Goal: Use online tool/utility: Utilize a website feature to perform a specific function

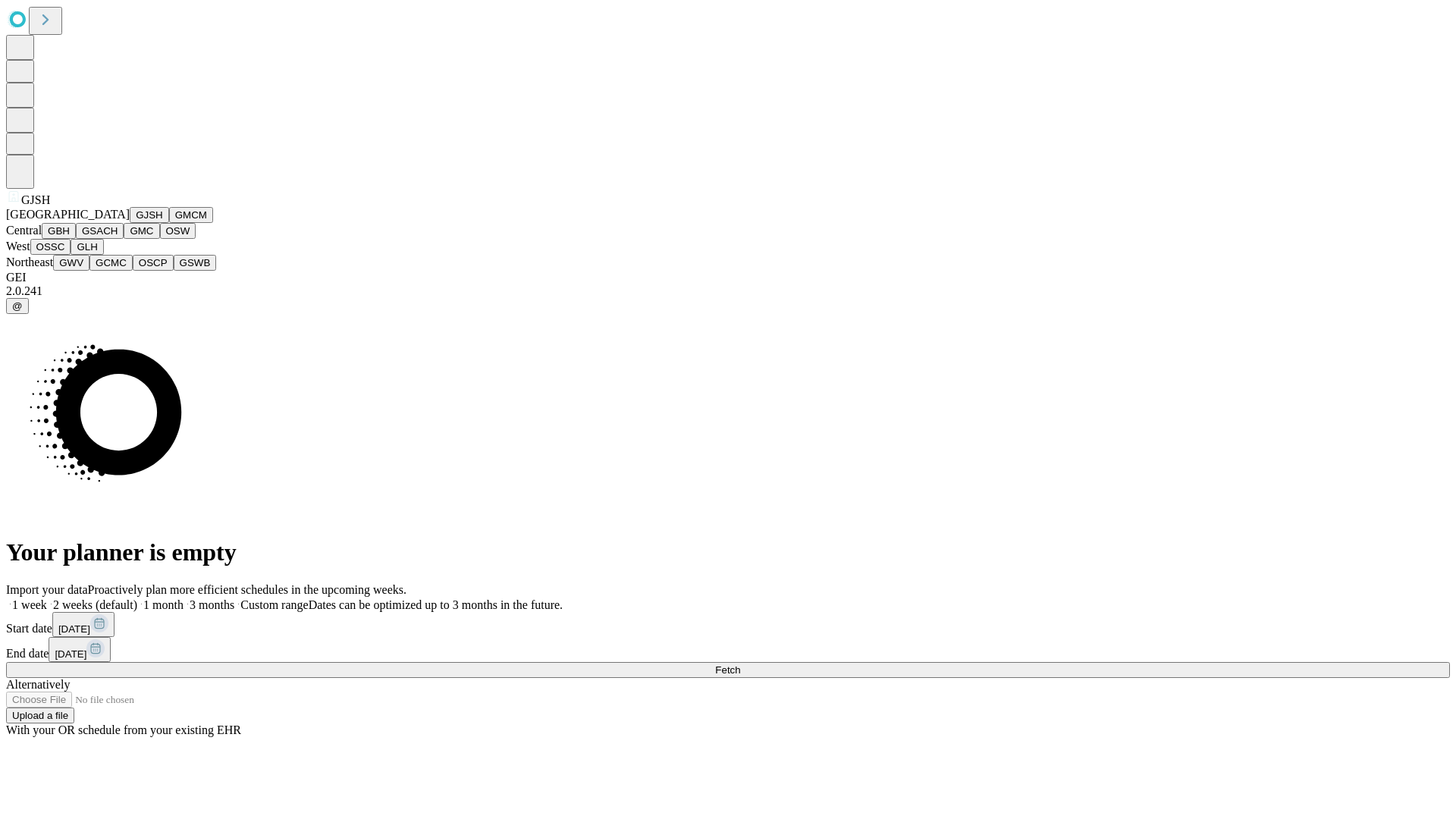
click at [129, 223] on button "GJSH" at bounding box center [149, 214] width 40 height 16
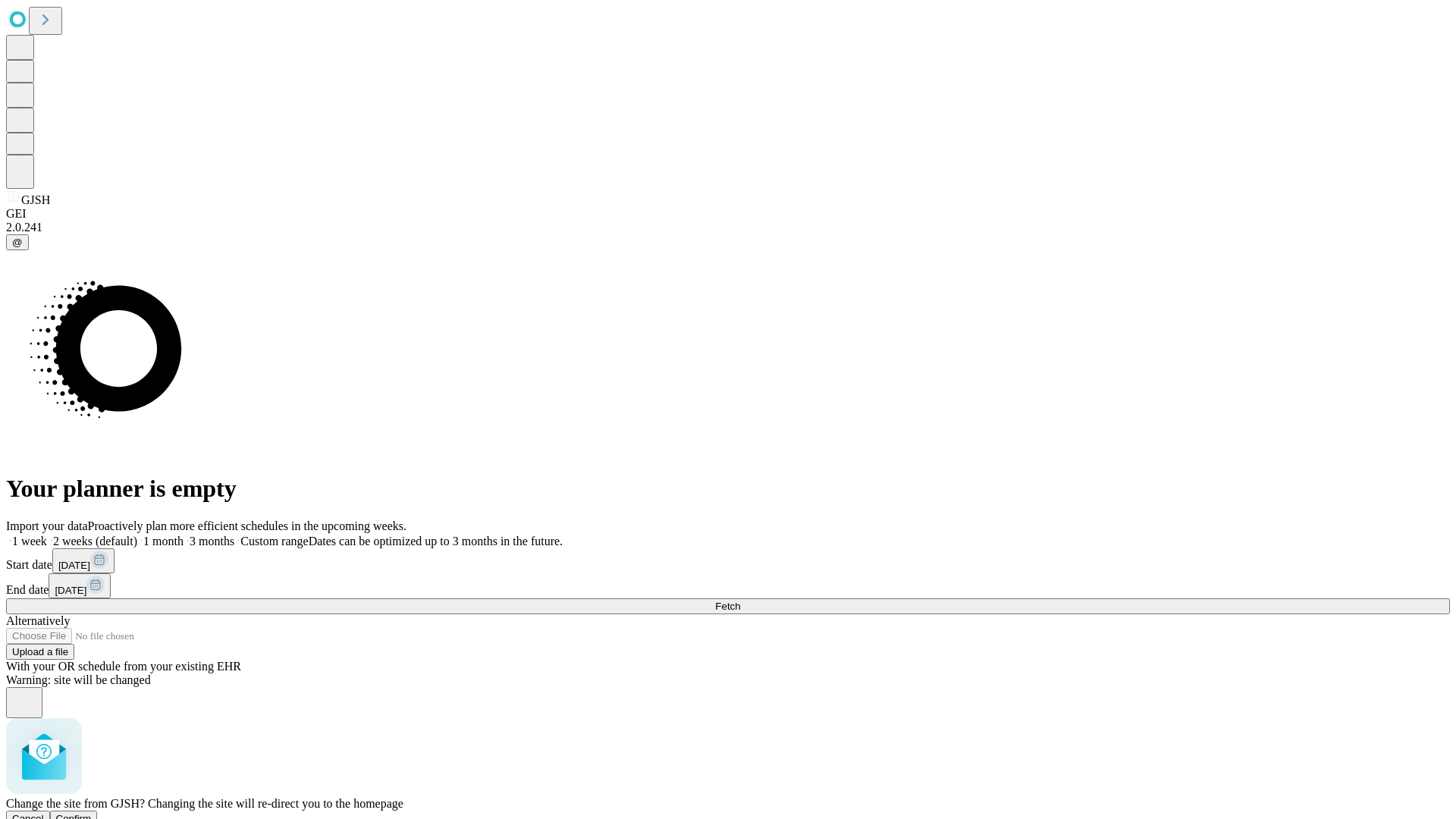
click at [92, 813] on span "Confirm" at bounding box center [73, 819] width 35 height 12
click at [184, 534] on label "1 month" at bounding box center [160, 541] width 46 height 13
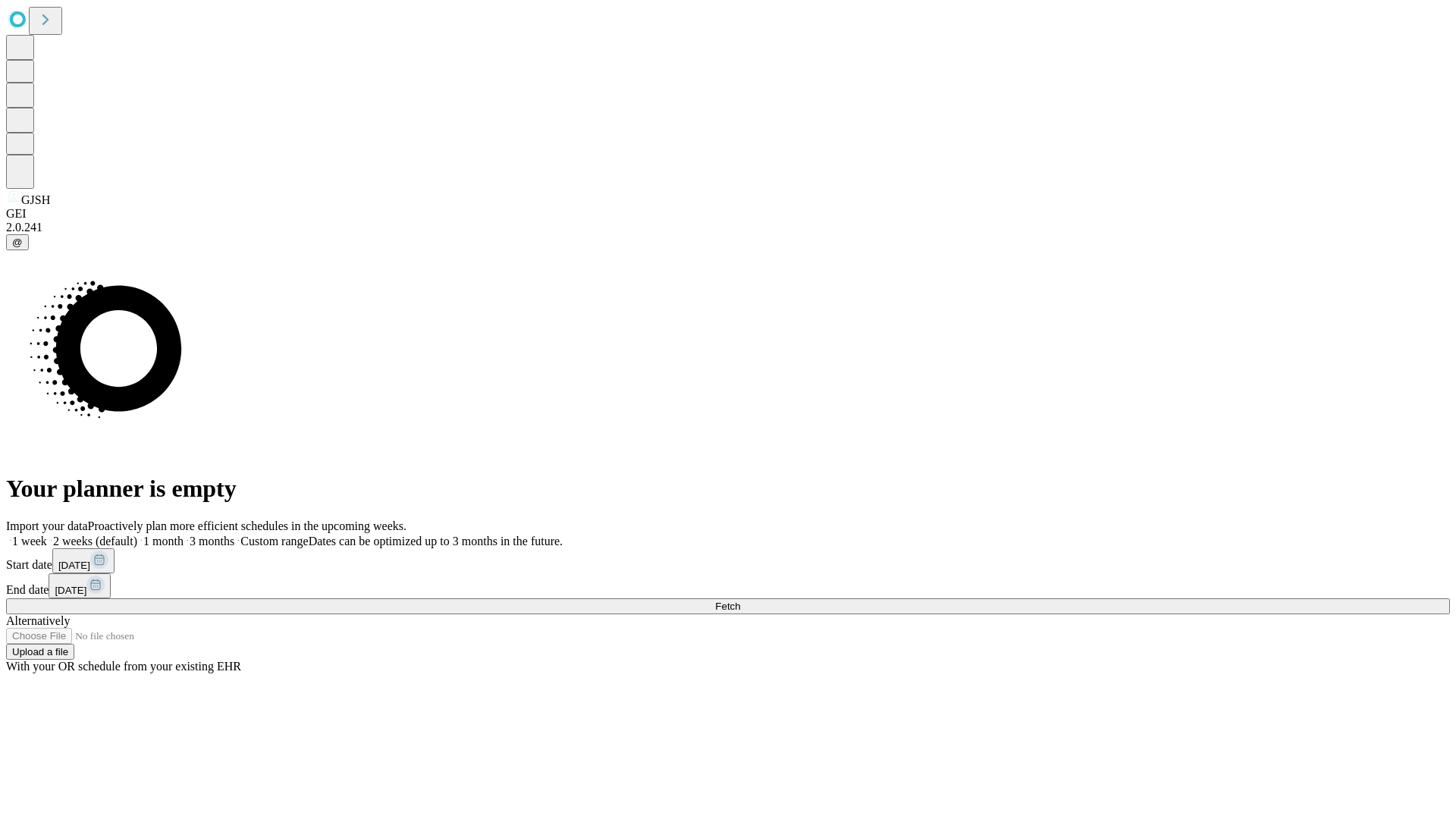
click at [740, 600] on span "Fetch" at bounding box center [727, 606] width 25 height 12
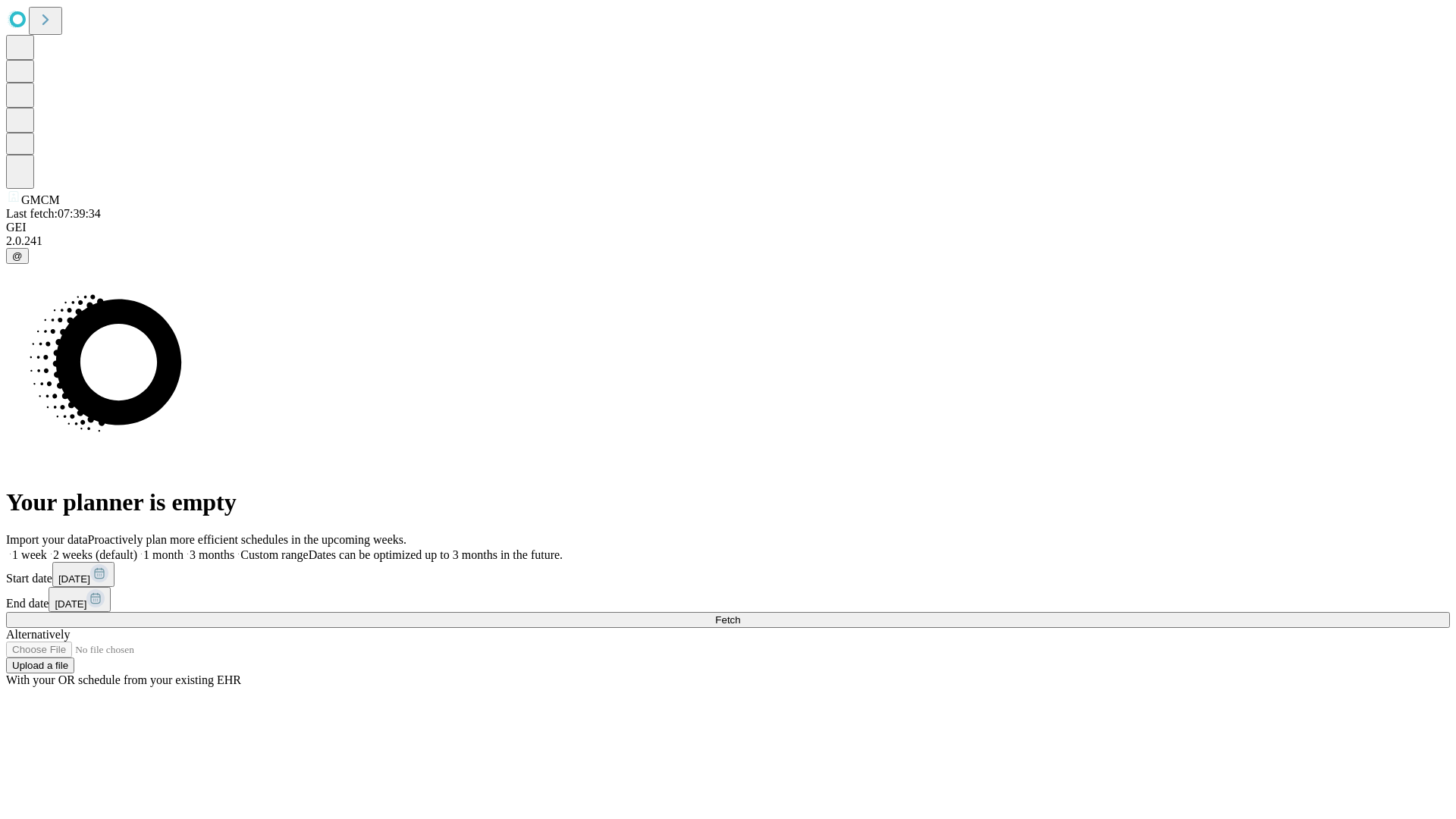
click at [184, 548] on label "1 month" at bounding box center [160, 555] width 46 height 13
click at [740, 614] on span "Fetch" at bounding box center [727, 620] width 25 height 12
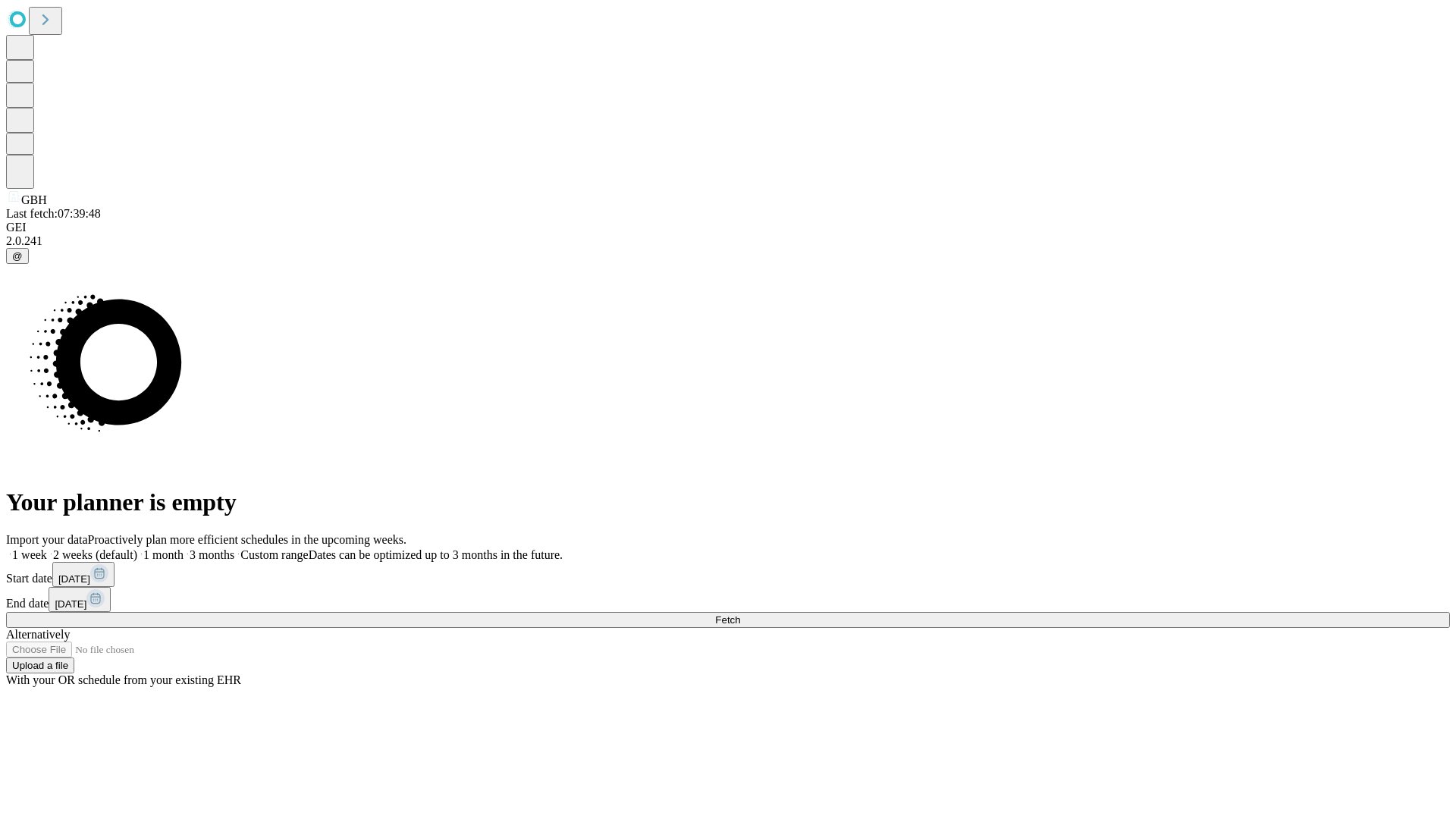
click at [184, 548] on label "1 month" at bounding box center [160, 555] width 46 height 13
click at [740, 614] on span "Fetch" at bounding box center [727, 620] width 25 height 12
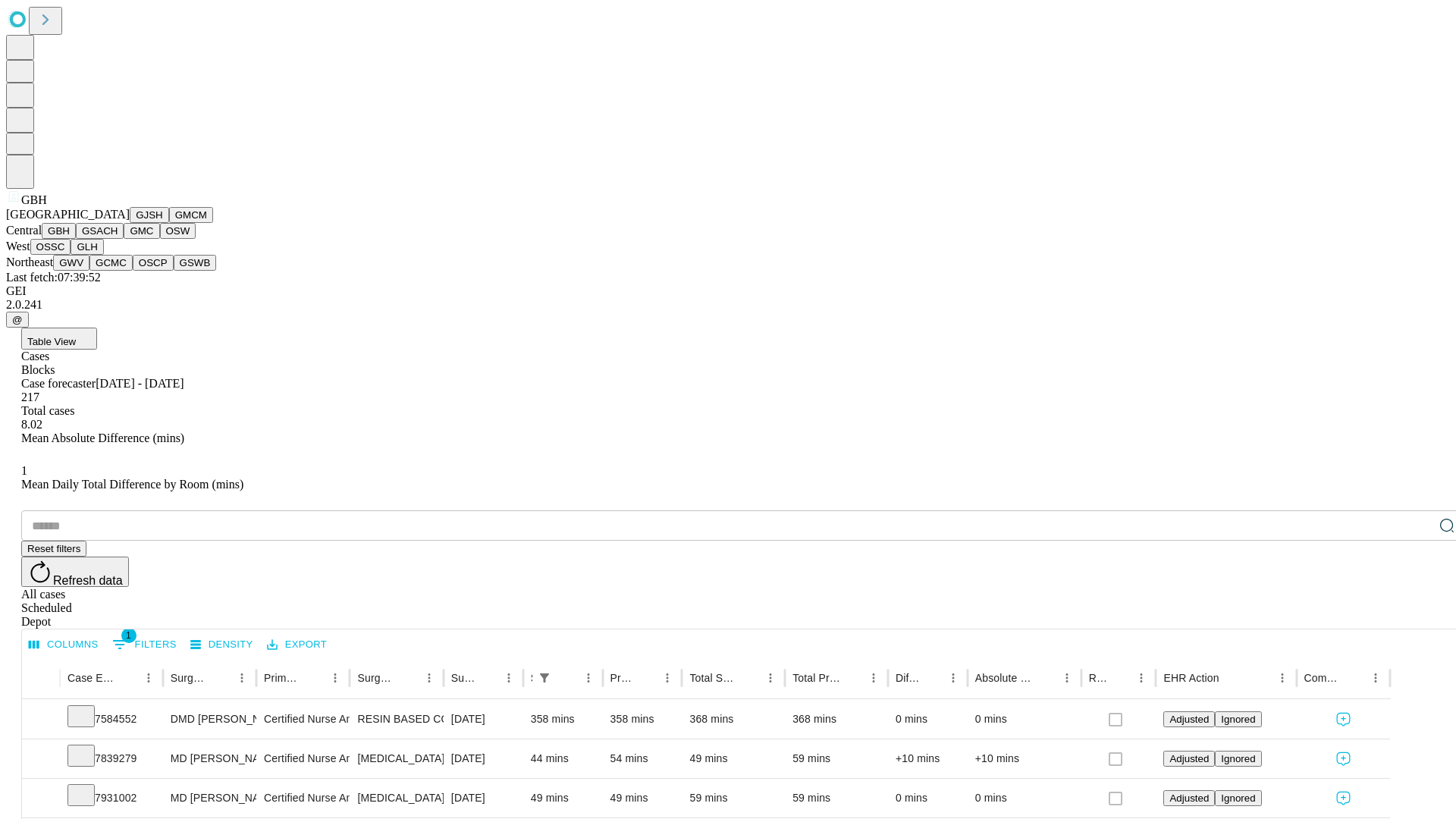
click at [118, 239] on button "GSACH" at bounding box center [100, 230] width 48 height 16
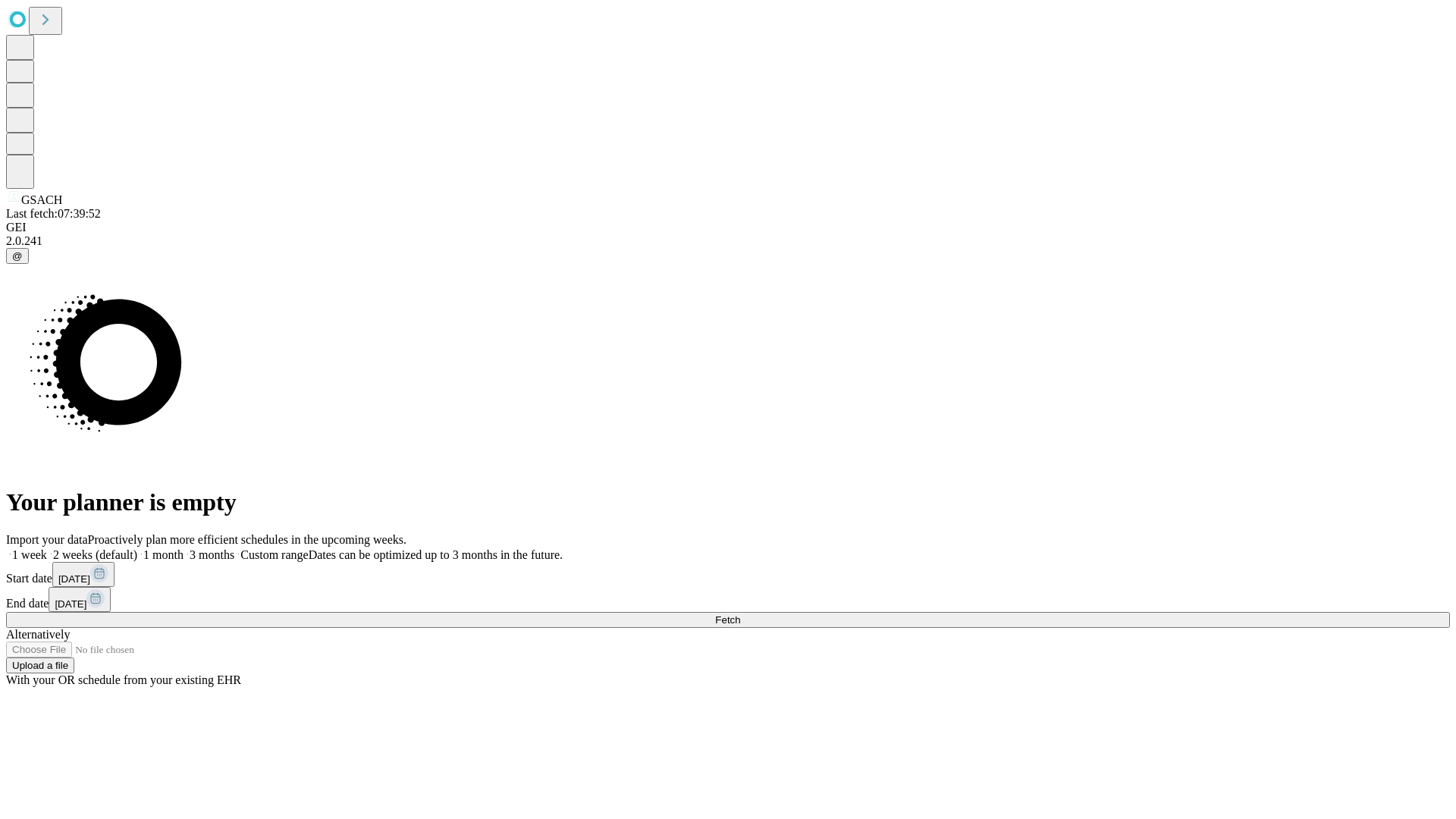
click at [740, 614] on span "Fetch" at bounding box center [727, 620] width 25 height 12
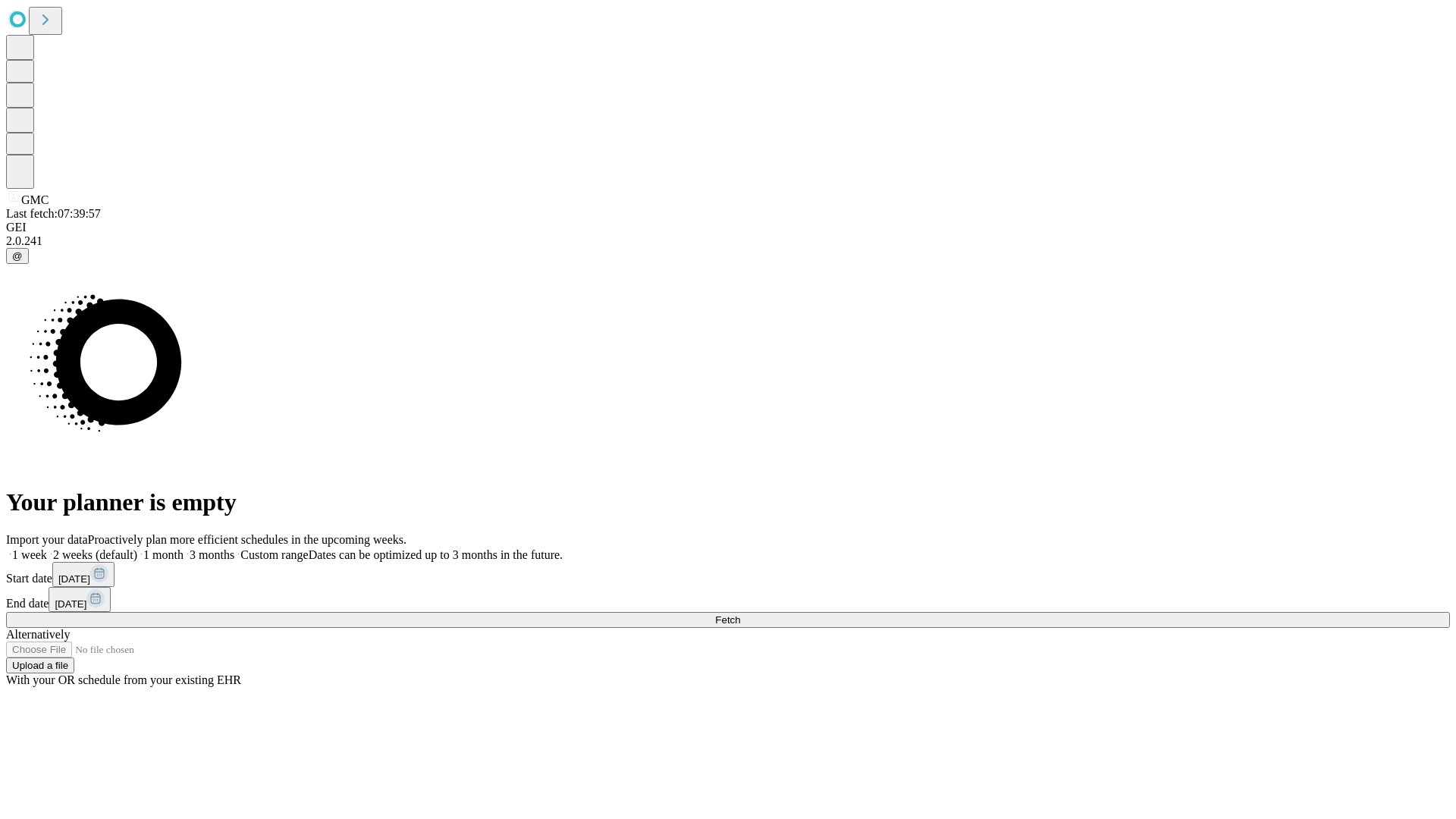
click at [184, 548] on label "1 month" at bounding box center [160, 555] width 46 height 13
click at [740, 614] on span "Fetch" at bounding box center [727, 620] width 25 height 12
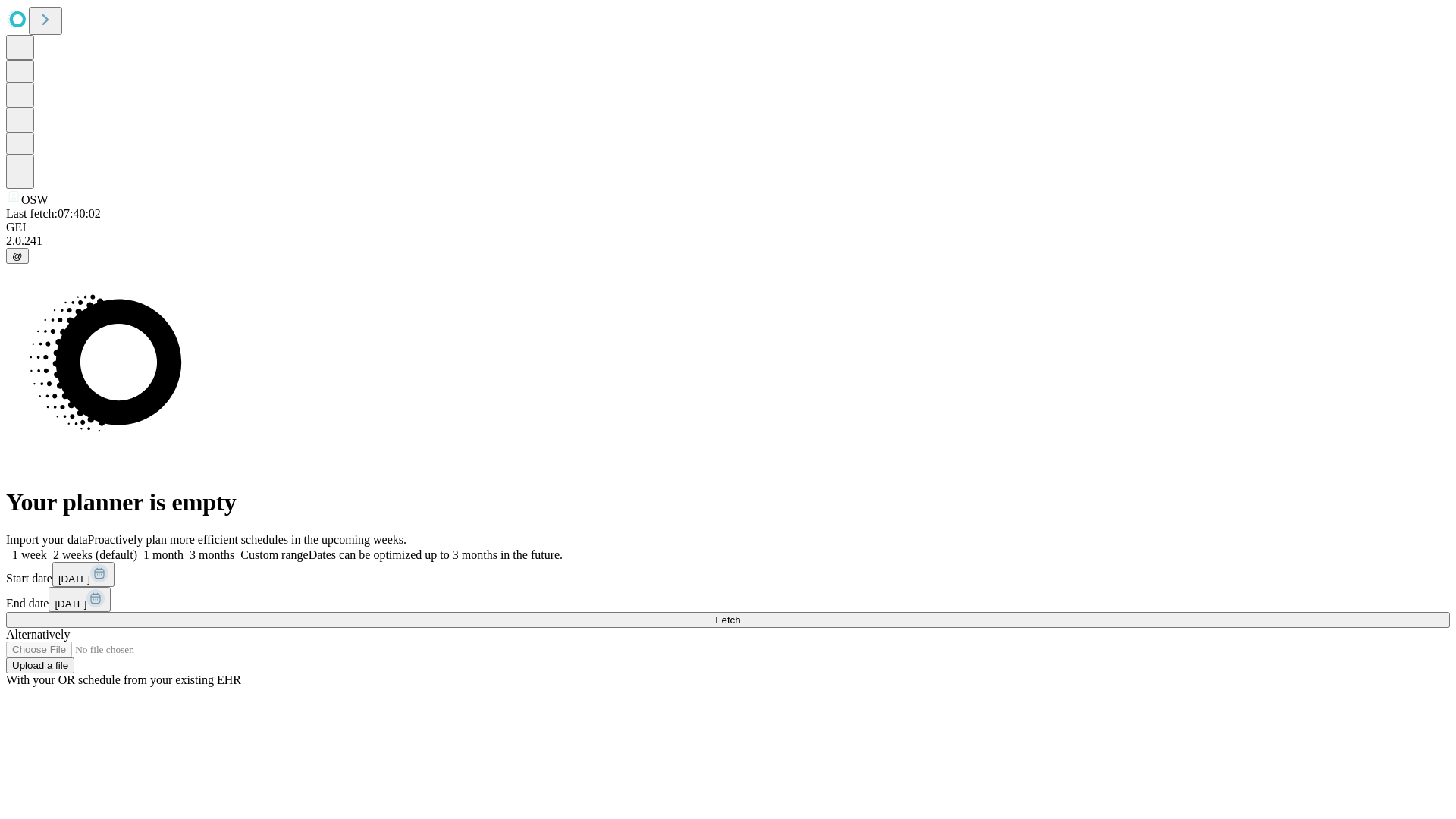
click at [184, 548] on label "1 month" at bounding box center [160, 555] width 46 height 13
click at [740, 614] on span "Fetch" at bounding box center [727, 620] width 25 height 12
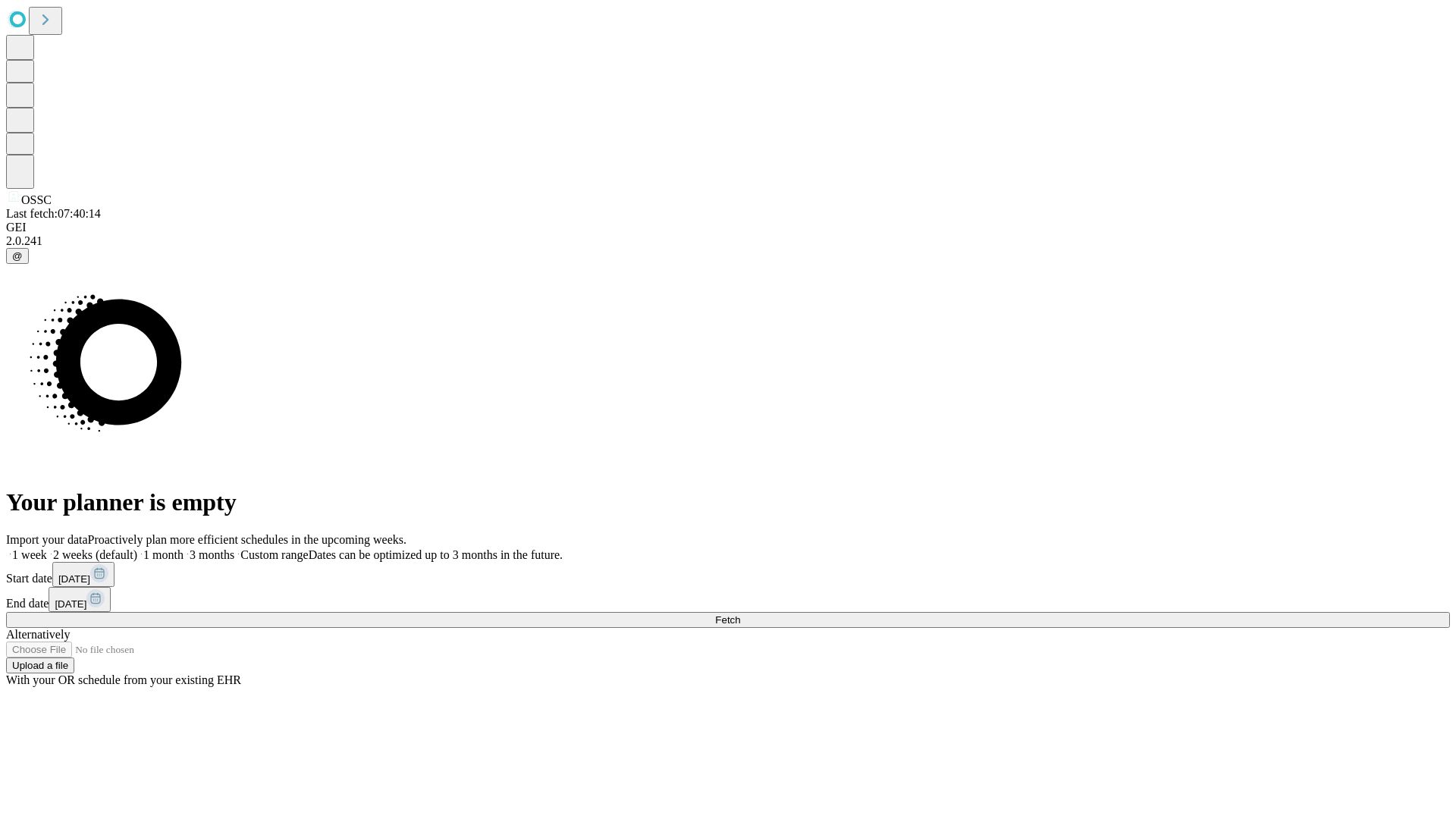
click at [184, 548] on label "1 month" at bounding box center [160, 555] width 46 height 13
click at [740, 614] on span "Fetch" at bounding box center [727, 620] width 25 height 12
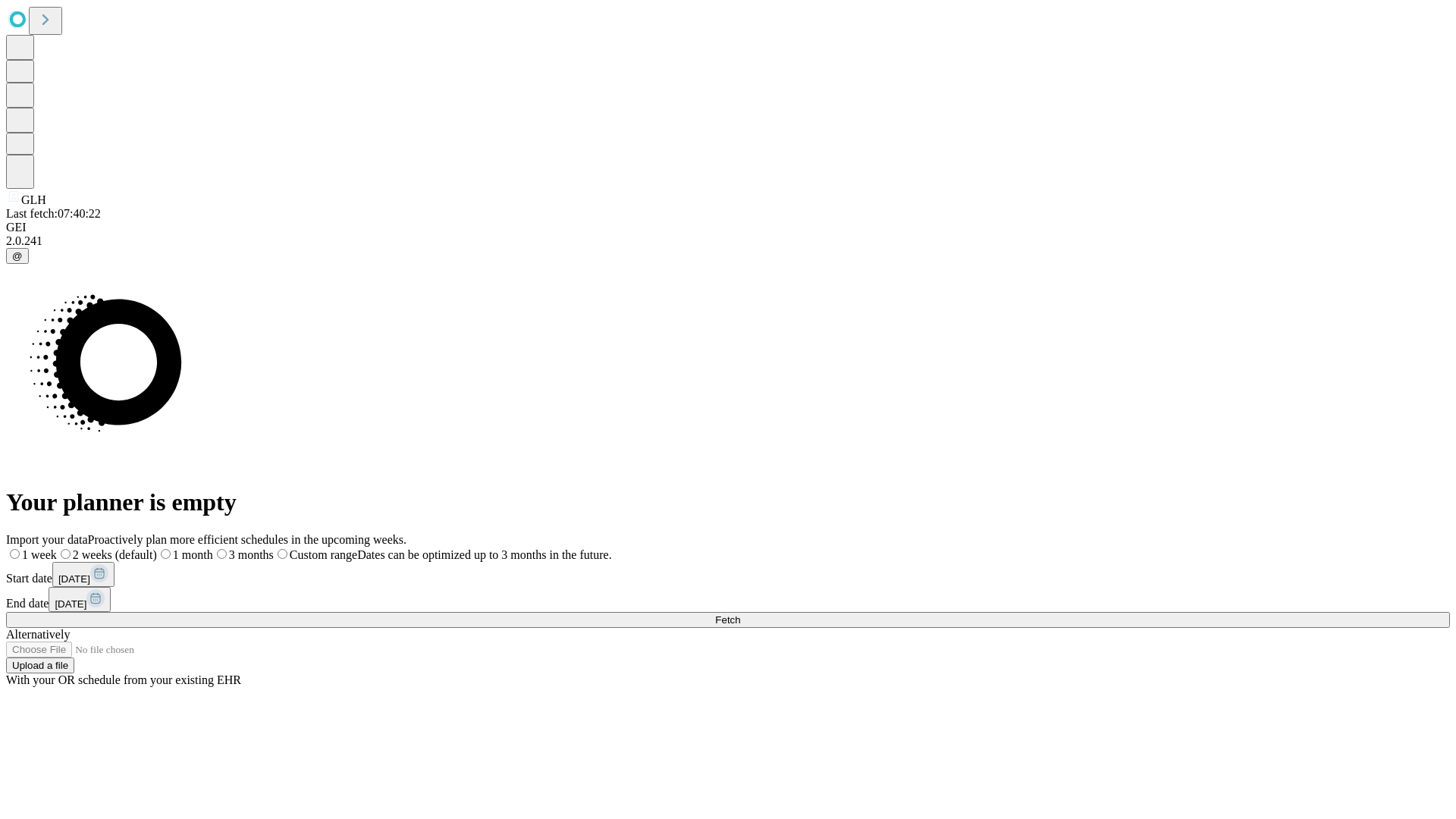
click at [740, 614] on span "Fetch" at bounding box center [727, 620] width 25 height 12
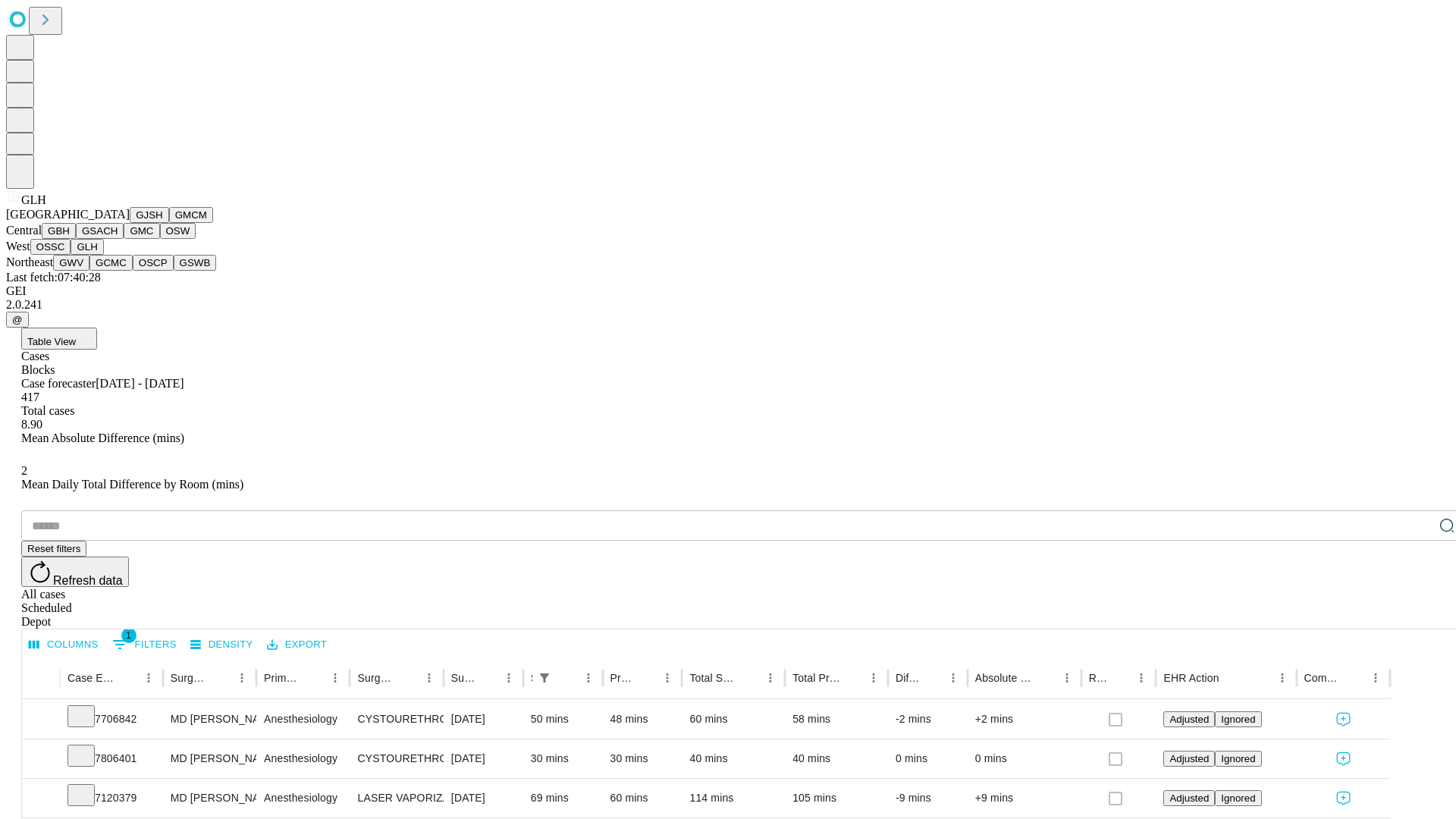
click at [90, 271] on button "GWV" at bounding box center [71, 262] width 36 height 16
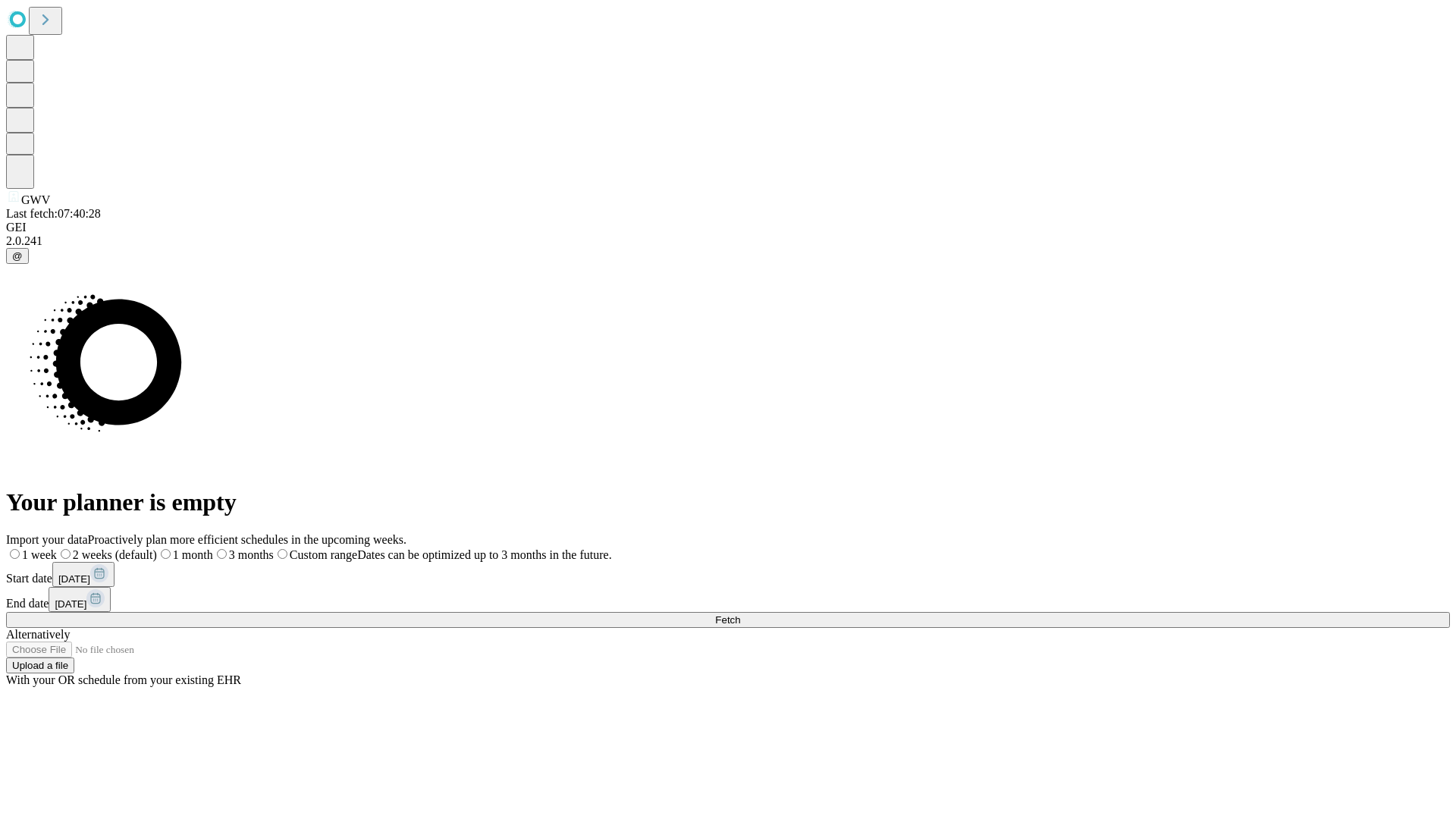
click at [213, 548] on label "1 month" at bounding box center [185, 555] width 56 height 13
click at [740, 614] on span "Fetch" at bounding box center [727, 620] width 25 height 12
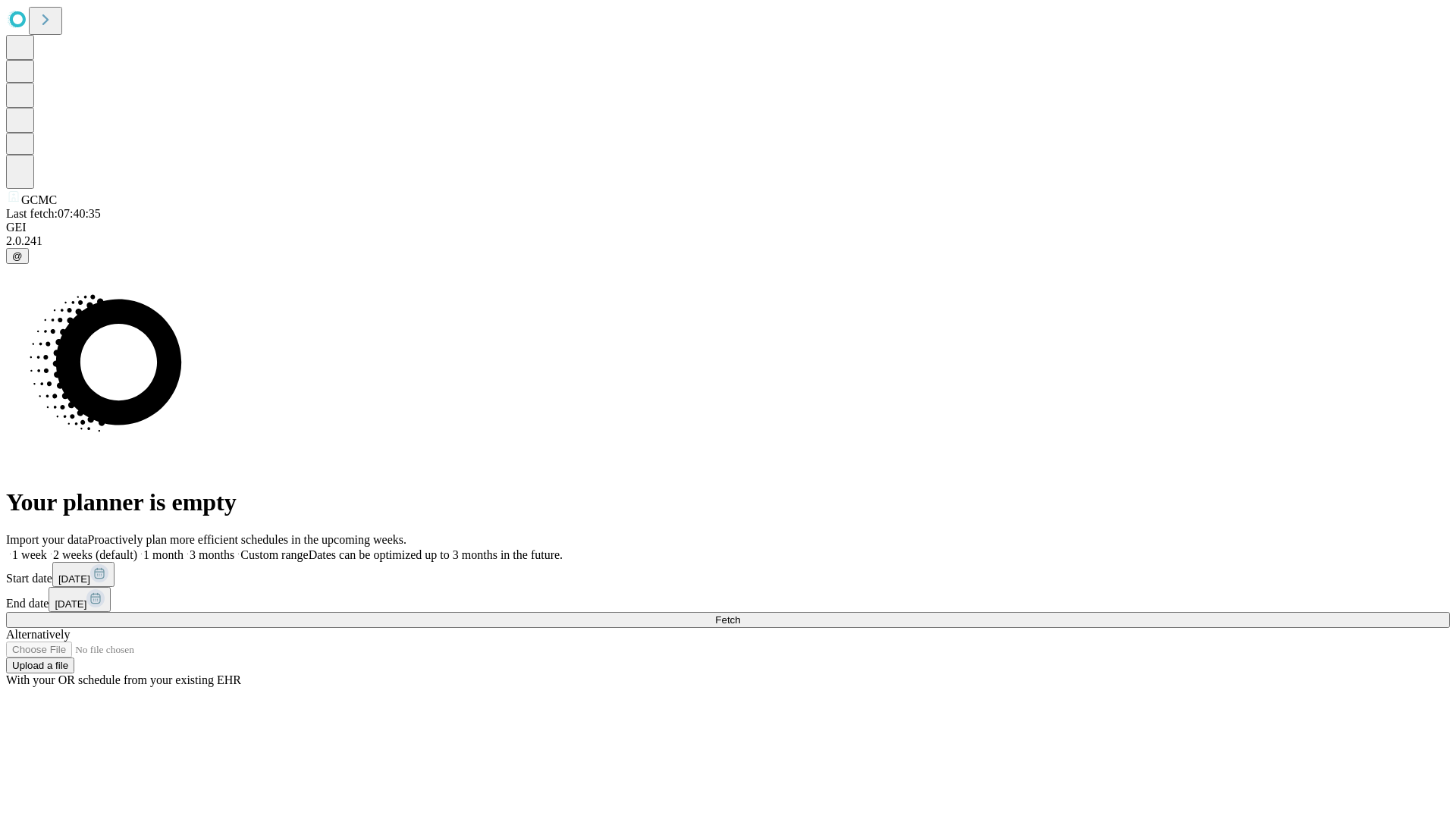
click at [184, 548] on label "1 month" at bounding box center [160, 555] width 46 height 13
click at [740, 614] on span "Fetch" at bounding box center [727, 620] width 25 height 12
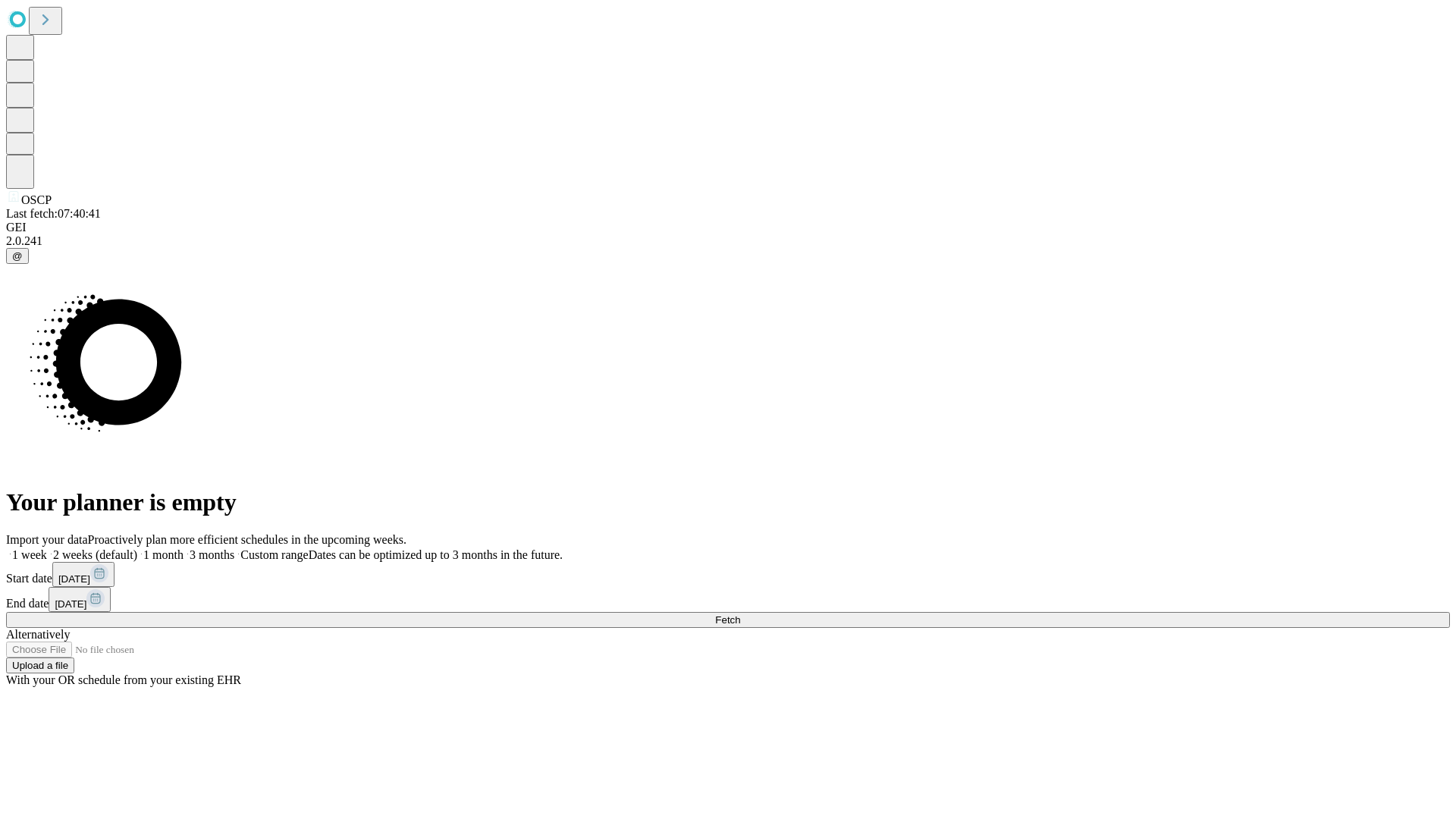
click at [184, 548] on label "1 month" at bounding box center [160, 555] width 46 height 13
click at [740, 614] on span "Fetch" at bounding box center [727, 620] width 25 height 12
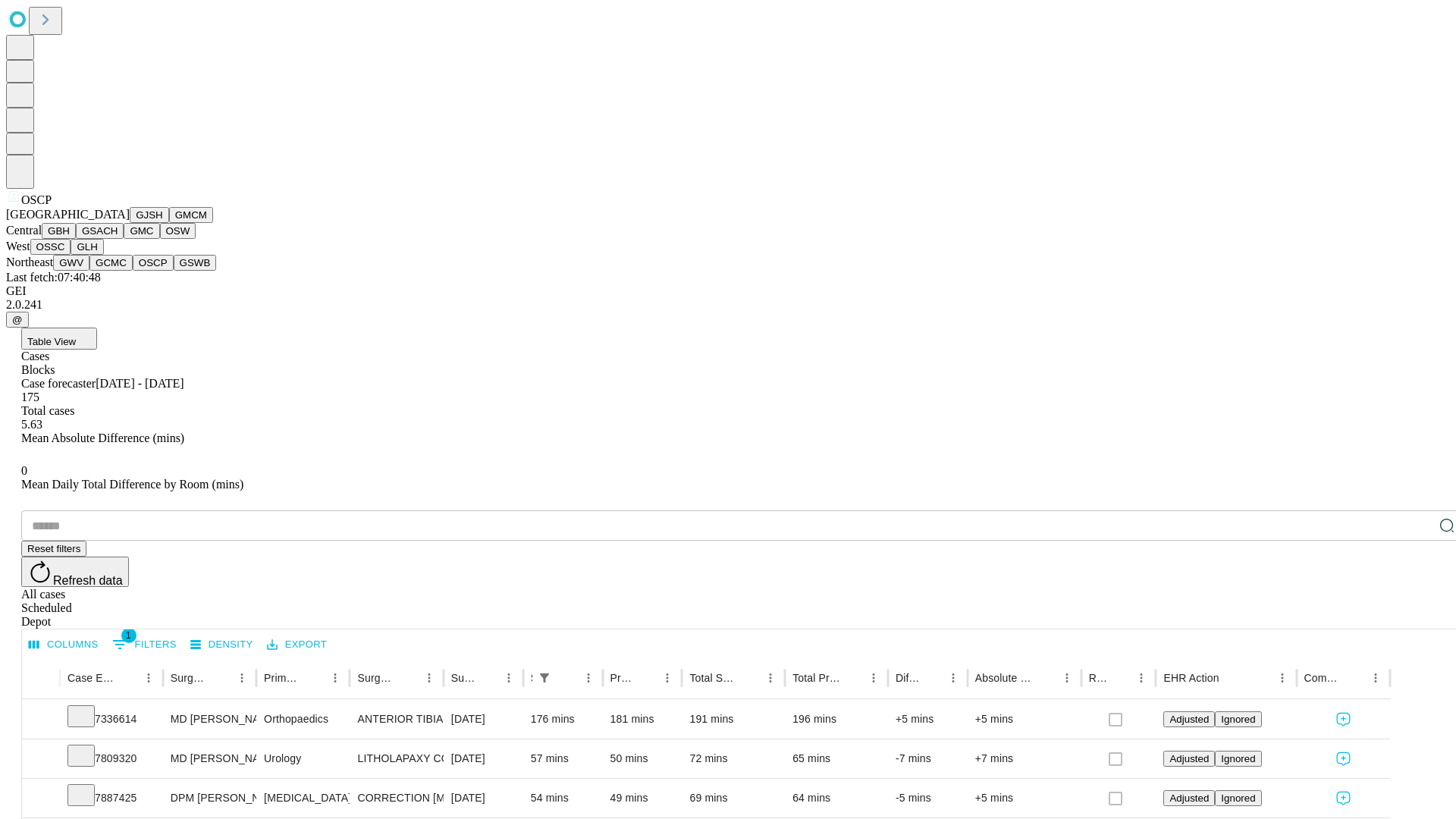
click at [174, 271] on button "GSWB" at bounding box center [195, 262] width 43 height 16
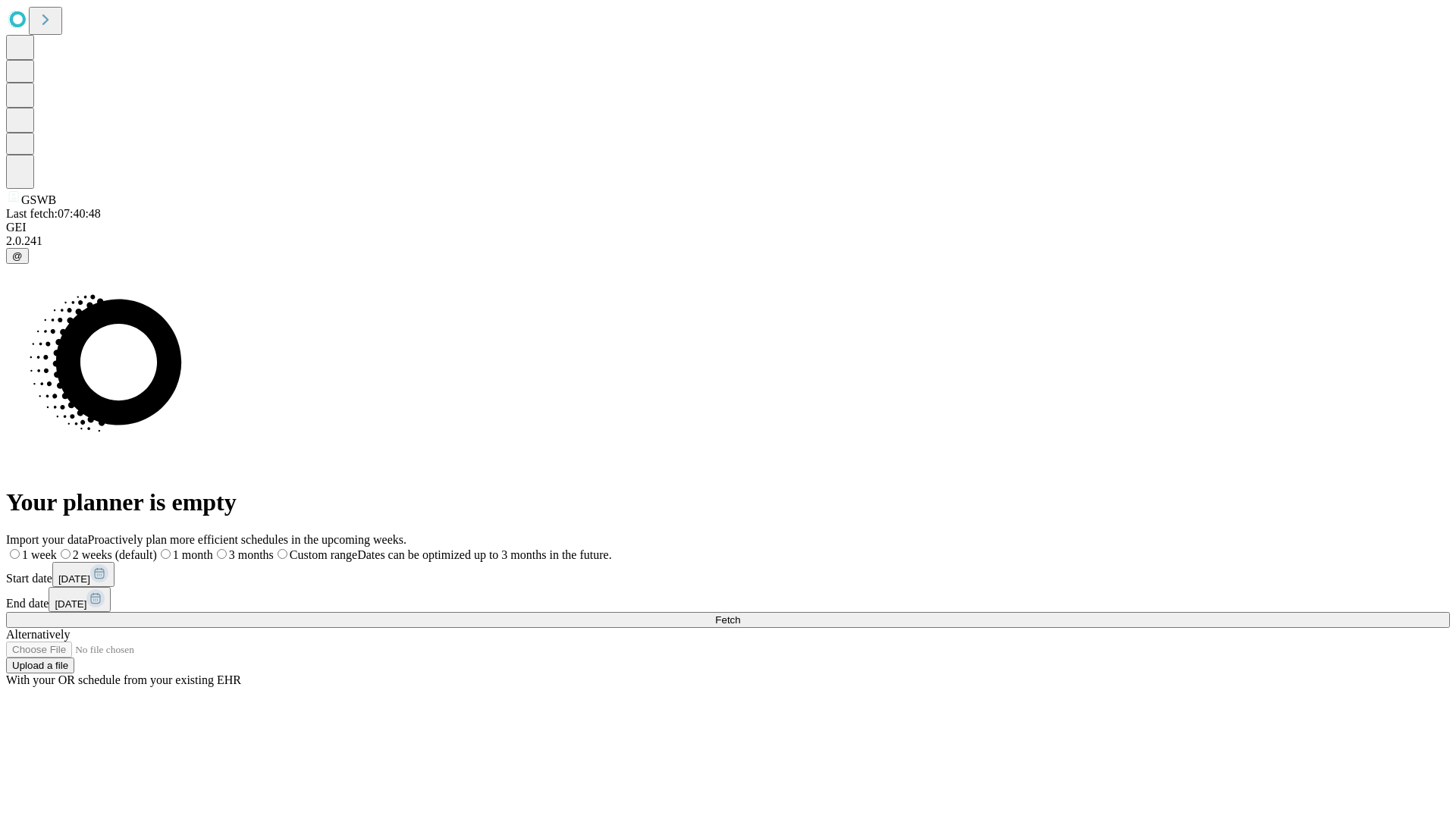
click at [740, 614] on span "Fetch" at bounding box center [727, 620] width 25 height 12
